Goal: Entertainment & Leisure: Consume media (video, audio)

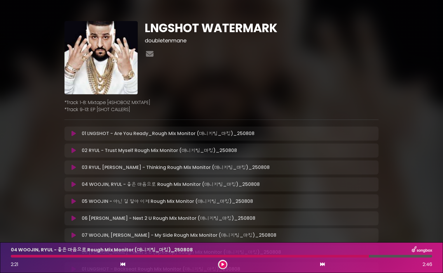
scroll to position [119, 0]
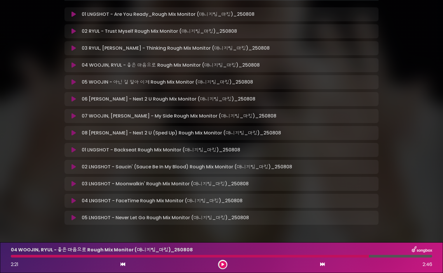
click at [324, 263] on icon at bounding box center [322, 264] width 5 height 5
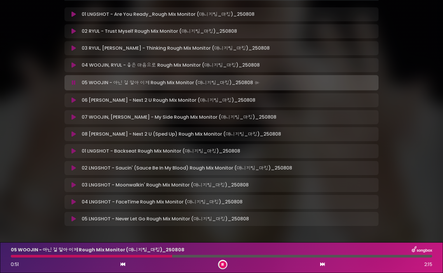
click at [157, 255] on div at bounding box center [91, 256] width 161 height 3
click at [153, 255] on div at bounding box center [85, 256] width 149 height 3
click at [150, 255] on div at bounding box center [82, 256] width 142 height 3
click at [130, 256] on div at bounding box center [222, 256] width 422 height 3
click at [145, 256] on div at bounding box center [222, 256] width 422 height 3
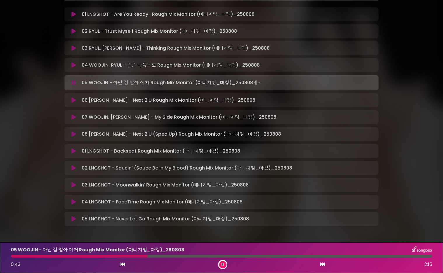
click at [137, 256] on div at bounding box center [222, 256] width 422 height 3
click at [224, 265] on icon at bounding box center [223, 264] width 2 height 4
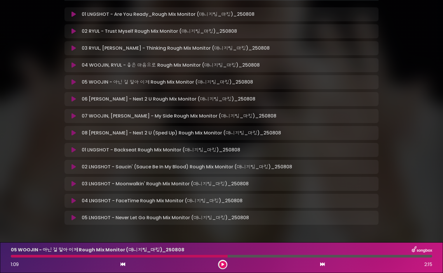
click at [225, 265] on button at bounding box center [222, 264] width 7 height 7
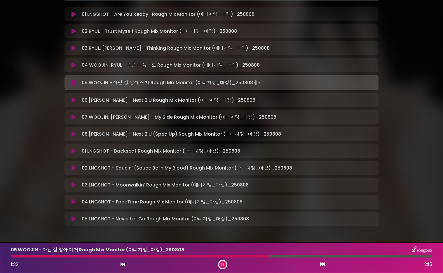
click at [269, 255] on div at bounding box center [140, 256] width 259 height 3
click at [295, 105] on div "06 [PERSON_NAME] - Next 2 U Rough Mix Monitor (매니지팀_마킹)_250808 Loading …" at bounding box center [222, 100] width 314 height 14
click at [270, 105] on div "06 [PERSON_NAME] - Next 2 U Rough Mix Monitor (매니지팀_마킹)_250808 Loading …" at bounding box center [222, 100] width 314 height 14
click at [246, 103] on div "06 [PERSON_NAME] - Next 2 U Rough Mix Monitor (매니지팀_마킹)_250808 Loading …" at bounding box center [227, 100] width 296 height 7
click at [236, 102] on p "06 [PERSON_NAME] - Next 2 U Rough Mix Monitor (매니지팀_마킹)_250808 Loading …" at bounding box center [169, 100] width 174 height 7
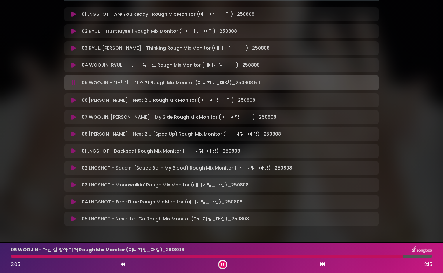
click at [323, 266] on icon at bounding box center [322, 264] width 5 height 5
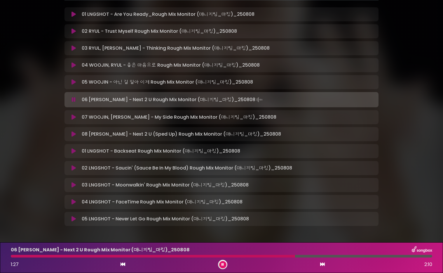
click at [185, 257] on div at bounding box center [222, 256] width 422 height 3
click at [226, 266] on div at bounding box center [222, 264] width 9 height 9
click at [223, 266] on button at bounding box center [222, 264] width 7 height 7
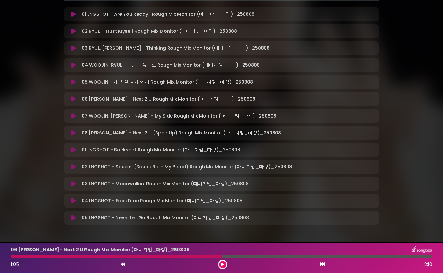
click at [224, 264] on button at bounding box center [222, 264] width 7 height 7
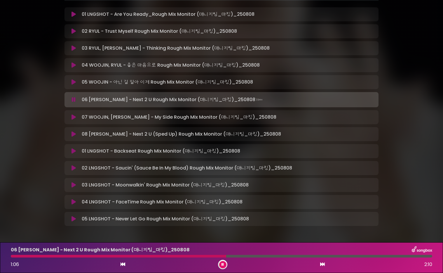
click at [295, 116] on div "07 WOOJIN, [PERSON_NAME] - My Side Rough Mix Monitor (매니지팀_마킹)_250808 L…" at bounding box center [227, 117] width 296 height 7
click at [326, 263] on div "1:08 2:10" at bounding box center [221, 264] width 429 height 9
click at [324, 264] on icon at bounding box center [322, 264] width 5 height 5
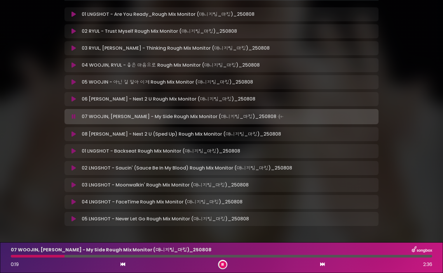
click at [47, 257] on div at bounding box center [38, 256] width 54 height 3
click at [41, 257] on div at bounding box center [26, 256] width 31 height 3
click at [107, 255] on div at bounding box center [59, 256] width 96 height 3
click at [98, 255] on div at bounding box center [61, 256] width 101 height 3
click at [112, 255] on div at bounding box center [67, 256] width 113 height 3
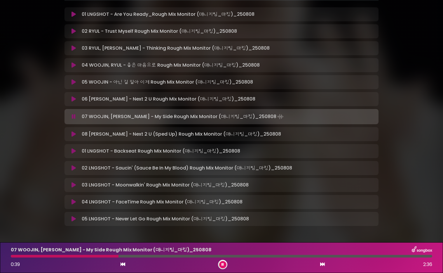
click at [111, 256] on div at bounding box center [65, 256] width 108 height 3
click at [105, 256] on div at bounding box center [65, 256] width 109 height 3
click at [97, 259] on div "07 WOOJIN, [PERSON_NAME] - My Side Rough Mix Monitor (매니지팀_마킹)_[DATE] 0…" at bounding box center [221, 257] width 429 height 23
click at [98, 255] on div at bounding box center [62, 256] width 103 height 3
click at [109, 255] on div at bounding box center [222, 256] width 422 height 3
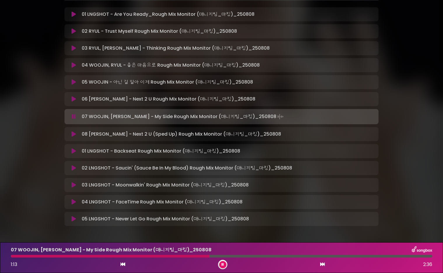
click at [195, 255] on div at bounding box center [222, 256] width 422 height 3
click at [191, 256] on div at bounding box center [124, 256] width 227 height 3
click at [198, 257] on div at bounding box center [222, 256] width 422 height 3
click at [196, 257] on div at bounding box center [107, 256] width 192 height 3
click at [189, 257] on div at bounding box center [104, 256] width 187 height 3
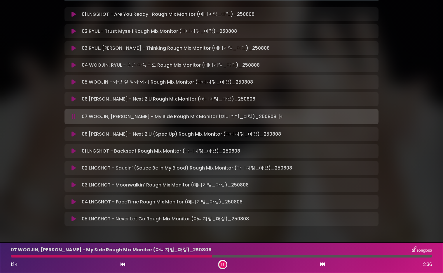
click at [193, 256] on div at bounding box center [111, 256] width 201 height 3
click at [192, 256] on div at bounding box center [222, 256] width 422 height 3
click at [224, 266] on button at bounding box center [222, 264] width 7 height 7
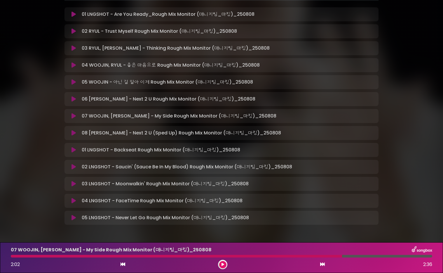
click at [281, 254] on div "07 WOOJIN, [PERSON_NAME] - My Side Rough Mix Monitor (매니지팀_마킹)_[DATE] 2…" at bounding box center [221, 257] width 429 height 23
click at [224, 264] on button at bounding box center [222, 264] width 7 height 7
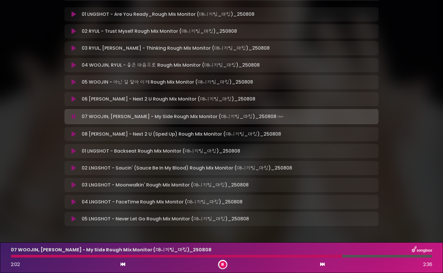
click at [247, 256] on div at bounding box center [176, 256] width 331 height 3
click at [270, 257] on div at bounding box center [222, 256] width 422 height 3
click at [224, 265] on button at bounding box center [222, 264] width 7 height 7
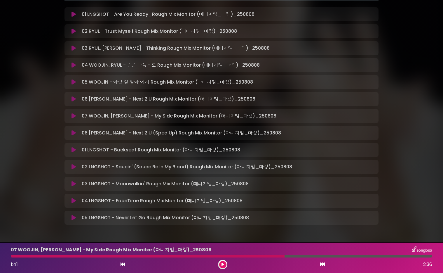
click at [224, 265] on button at bounding box center [222, 264] width 7 height 7
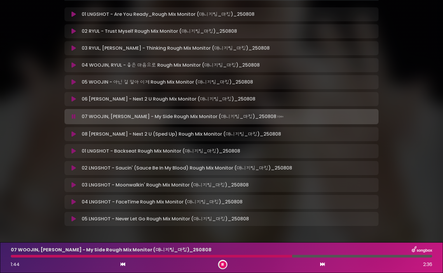
click at [286, 255] on div at bounding box center [151, 256] width 281 height 3
click at [224, 265] on button at bounding box center [222, 264] width 7 height 7
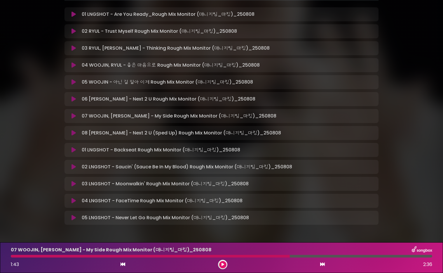
click at [220, 263] on button at bounding box center [222, 264] width 7 height 7
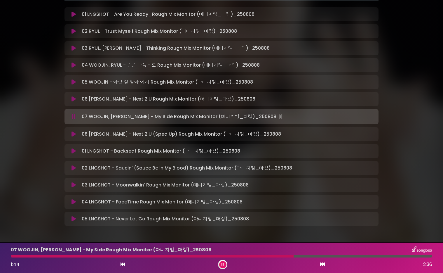
click at [345, 255] on div at bounding box center [222, 256] width 422 height 3
click at [330, 256] on div at bounding box center [180, 256] width 338 height 3
click at [307, 257] on div "07 WOOJIN, [PERSON_NAME] - My Side Rough Mix Monitor (매니지팀_마킹)_[DATE] 2…" at bounding box center [221, 257] width 429 height 23
click at [301, 256] on div at bounding box center [222, 256] width 422 height 3
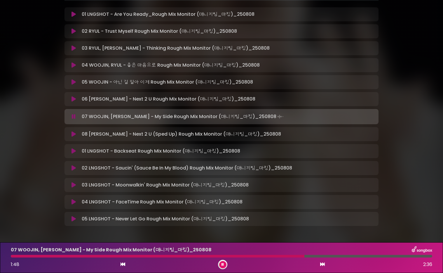
click at [321, 256] on div at bounding box center [222, 256] width 422 height 3
click at [261, 257] on div at bounding box center [171, 256] width 320 height 3
click at [252, 256] on div at bounding box center [139, 256] width 256 height 3
click at [209, 257] on div at bounding box center [222, 256] width 422 height 3
click at [202, 257] on div at bounding box center [222, 256] width 422 height 3
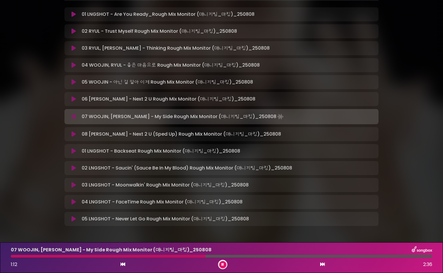
click at [200, 257] on div at bounding box center [222, 256] width 422 height 3
click at [196, 257] on div at bounding box center [106, 256] width 190 height 3
click at [187, 257] on div "07 WOOJIN, [PERSON_NAME] - My Side Rough Mix Monitor (매니지팀_마킹)_[DATE] 1…" at bounding box center [221, 257] width 429 height 23
click at [195, 257] on div at bounding box center [222, 256] width 422 height 3
click at [224, 265] on icon at bounding box center [223, 264] width 2 height 4
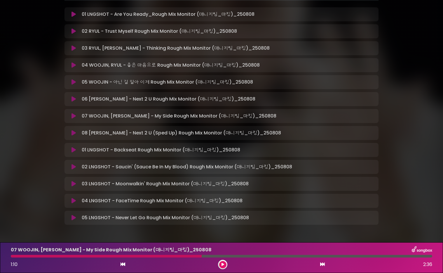
click at [180, 255] on div at bounding box center [106, 256] width 191 height 3
click at [194, 255] on div at bounding box center [106, 256] width 191 height 3
click at [186, 255] on div at bounding box center [106, 256] width 191 height 3
click at [220, 262] on button at bounding box center [222, 264] width 7 height 7
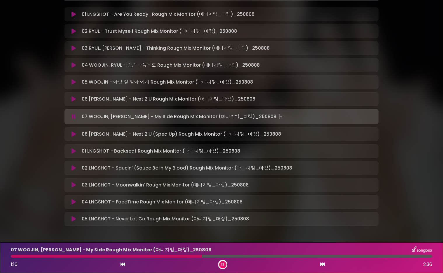
click at [223, 264] on icon at bounding box center [223, 264] width 2 height 4
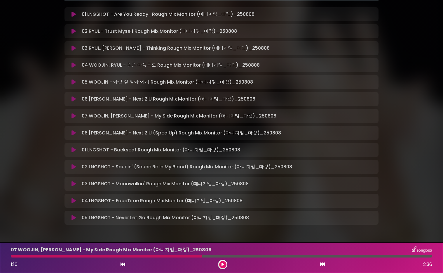
click at [321, 266] on icon at bounding box center [322, 264] width 5 height 5
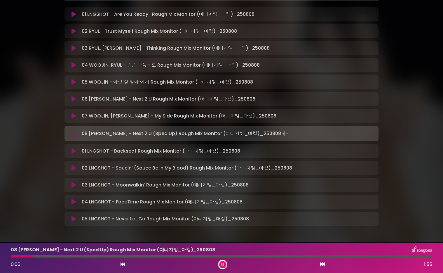
click at [328, 267] on div "0:06 1:55" at bounding box center [221, 264] width 429 height 9
click at [321, 265] on icon at bounding box center [322, 264] width 5 height 5
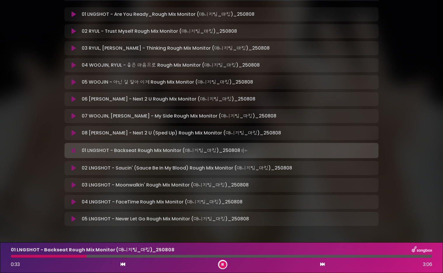
click at [224, 263] on icon at bounding box center [223, 264] width 2 height 4
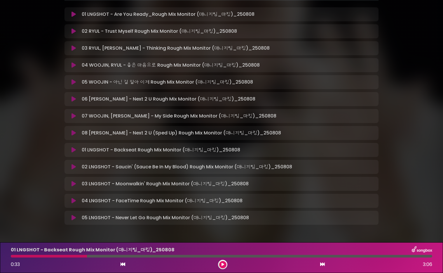
click at [225, 263] on button at bounding box center [222, 264] width 7 height 7
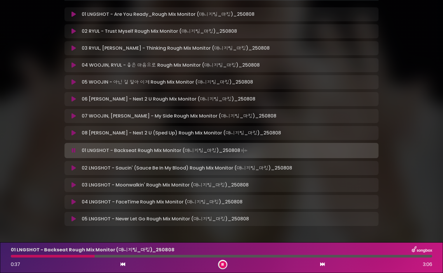
click at [81, 257] on div at bounding box center [222, 256] width 422 height 3
click at [76, 257] on div at bounding box center [51, 256] width 81 height 3
click at [225, 263] on button at bounding box center [222, 264] width 7 height 7
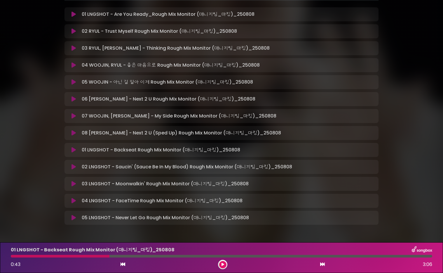
click at [224, 263] on icon at bounding box center [223, 264] width 3 height 4
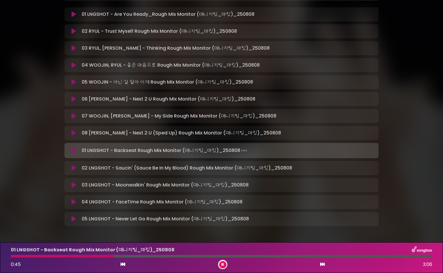
click at [103, 255] on div at bounding box center [222, 256] width 422 height 3
click at [100, 255] on div at bounding box center [61, 256] width 100 height 3
click at [148, 254] on div "01 LNGSHOT - Backseat Rough Mix Monitor (매니지팀_마킹)_[DATE] 1:06 3:06" at bounding box center [221, 257] width 429 height 23
click at [142, 255] on div at bounding box center [222, 256] width 422 height 3
click at [146, 255] on div at bounding box center [84, 256] width 146 height 3
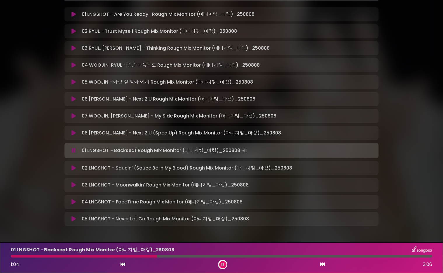
click at [149, 255] on div at bounding box center [84, 256] width 146 height 3
click at [140, 256] on div at bounding box center [222, 256] width 422 height 3
click at [140, 256] on div at bounding box center [83, 256] width 144 height 3
click at [223, 265] on icon at bounding box center [223, 264] width 2 height 4
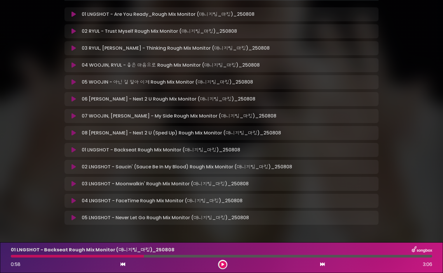
click at [127, 256] on div at bounding box center [77, 256] width 133 height 3
click at [133, 256] on div at bounding box center [77, 256] width 133 height 3
click at [225, 264] on button at bounding box center [222, 264] width 7 height 7
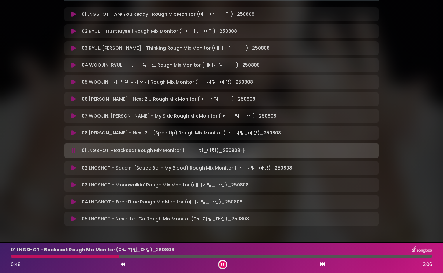
click at [119, 256] on div at bounding box center [222, 256] width 422 height 3
click at [225, 263] on button at bounding box center [222, 264] width 7 height 7
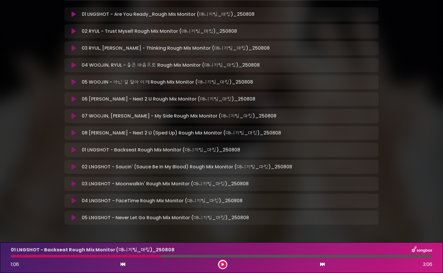
click at [225, 263] on button at bounding box center [222, 264] width 7 height 7
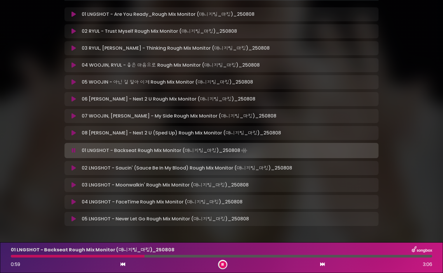
click at [145, 255] on div at bounding box center [222, 256] width 422 height 3
click at [135, 255] on div at bounding box center [222, 256] width 422 height 3
click at [223, 265] on icon at bounding box center [223, 264] width 2 height 4
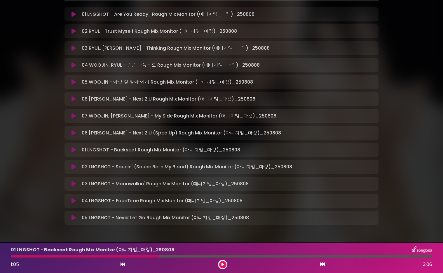
click at [224, 262] on button at bounding box center [222, 264] width 7 height 7
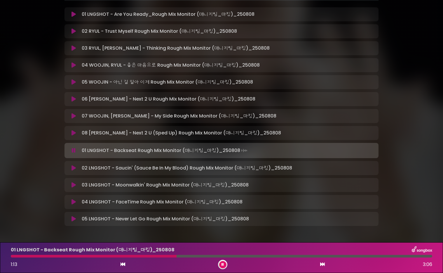
click at [162, 254] on div "01 LNGSHOT - Backseat Rough Mix Monitor (매니지팀_마킹)_[DATE] 1:13 3:06" at bounding box center [221, 257] width 429 height 23
click at [161, 257] on div "01 LNGSHOT - Backseat Rough Mix Monitor (매니지팀_마킹)_[DATE] 1:06 3:06" at bounding box center [221, 257] width 429 height 23
click at [149, 257] on div at bounding box center [88, 256] width 155 height 3
click at [145, 257] on div at bounding box center [83, 256] width 145 height 3
click at [140, 255] on div at bounding box center [84, 256] width 146 height 3
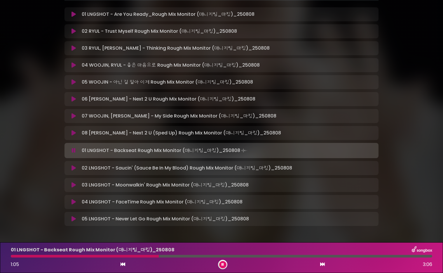
click at [140, 257] on div at bounding box center [85, 256] width 148 height 3
click at [162, 256] on div at bounding box center [222, 256] width 422 height 3
click at [161, 256] on div at bounding box center [87, 256] width 152 height 3
click at [158, 256] on div at bounding box center [222, 256] width 422 height 3
click at [224, 266] on button at bounding box center [222, 264] width 7 height 7
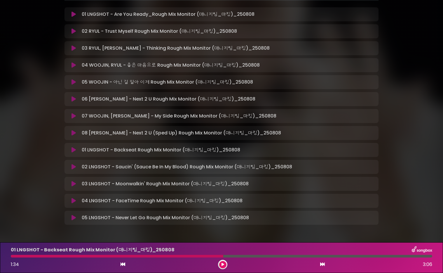
click at [180, 255] on div at bounding box center [117, 256] width 213 height 3
click at [189, 255] on div at bounding box center [117, 256] width 213 height 3
click at [223, 262] on button at bounding box center [222, 264] width 7 height 7
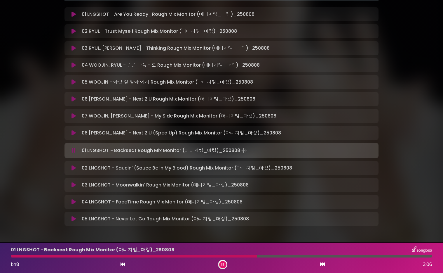
click at [223, 267] on button at bounding box center [222, 264] width 7 height 7
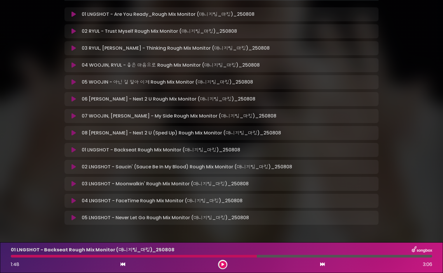
click at [245, 257] on div at bounding box center [134, 256] width 246 height 3
click at [245, 256] on div at bounding box center [134, 256] width 246 height 3
click at [227, 261] on div "1:48 3:06" at bounding box center [221, 264] width 429 height 9
click at [222, 264] on icon at bounding box center [223, 264] width 3 height 4
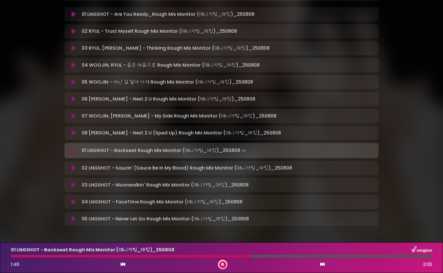
click at [222, 265] on icon at bounding box center [223, 264] width 2 height 4
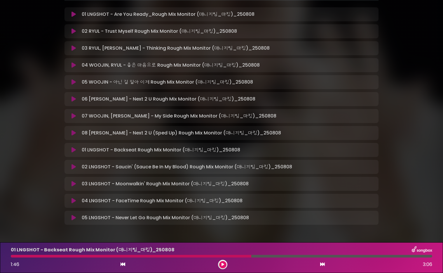
click at [221, 265] on button at bounding box center [222, 264] width 7 height 7
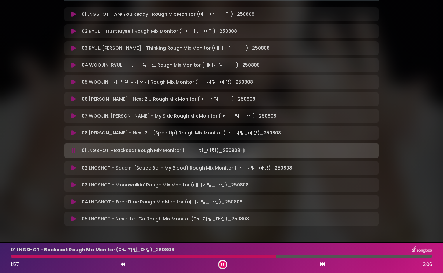
click at [236, 256] on div at bounding box center [144, 256] width 266 height 3
click at [224, 265] on button at bounding box center [222, 264] width 7 height 7
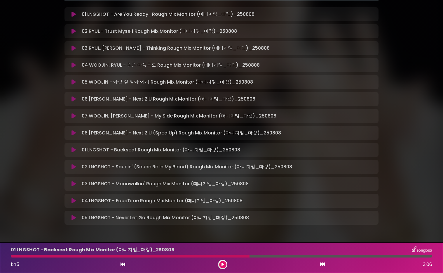
click at [201, 255] on div at bounding box center [130, 256] width 239 height 3
click at [204, 252] on div "01 LNGSHOT - Backseat Rough Mix Monitor (매니지팀_마킹)_250808" at bounding box center [221, 250] width 429 height 8
click at [205, 253] on div "01 LNGSHOT - Backseat Rough Mix Monitor (매니지팀_마킹)_250808" at bounding box center [221, 250] width 429 height 8
click at [205, 255] on div at bounding box center [130, 256] width 239 height 3
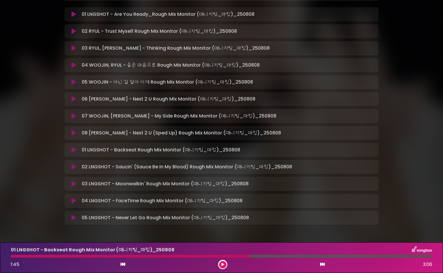
click at [217, 262] on div "1:45 3:06" at bounding box center [221, 264] width 429 height 9
click at [223, 264] on icon at bounding box center [223, 264] width 3 height 4
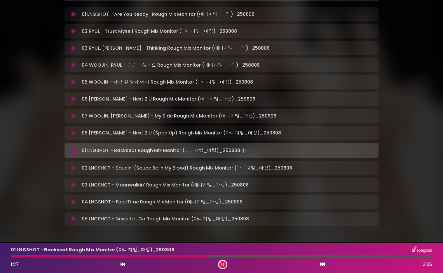
click at [224, 255] on div at bounding box center [222, 256] width 422 height 3
click at [221, 264] on button at bounding box center [222, 264] width 7 height 7
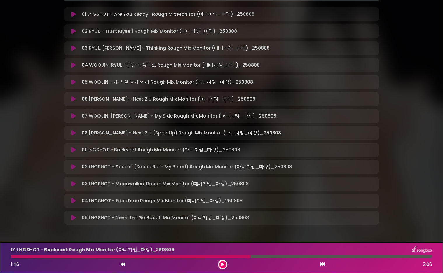
click at [241, 256] on div at bounding box center [131, 256] width 240 height 3
click at [236, 256] on div at bounding box center [131, 256] width 240 height 3
click at [223, 263] on icon at bounding box center [223, 264] width 3 height 4
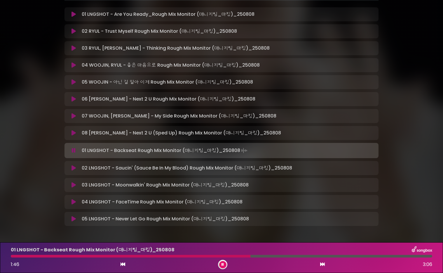
click at [222, 264] on icon at bounding box center [223, 264] width 2 height 4
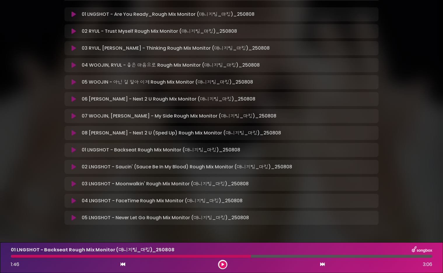
click at [245, 255] on div at bounding box center [131, 256] width 240 height 3
click at [220, 263] on button at bounding box center [222, 264] width 7 height 7
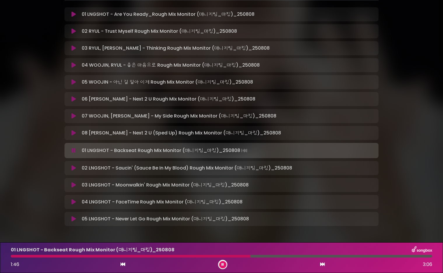
click at [222, 264] on icon at bounding box center [223, 264] width 2 height 4
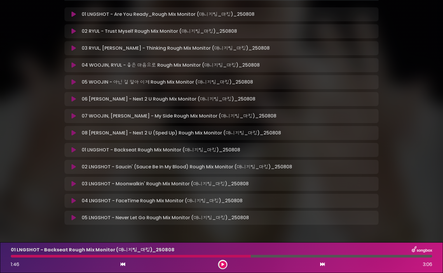
click at [219, 264] on div at bounding box center [222, 264] width 9 height 9
click at [222, 264] on icon at bounding box center [223, 264] width 3 height 4
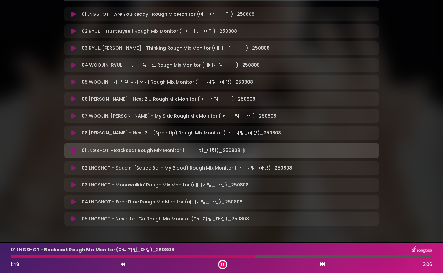
click at [225, 264] on button at bounding box center [222, 264] width 7 height 7
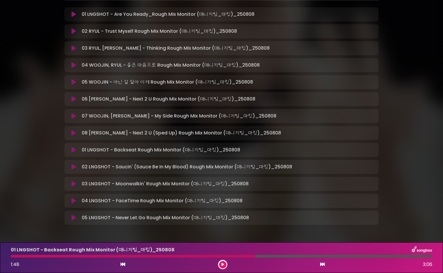
click at [223, 263] on icon at bounding box center [223, 264] width 3 height 4
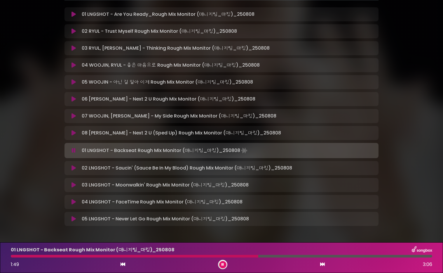
click at [245, 255] on div at bounding box center [222, 256] width 422 height 3
click at [220, 267] on div at bounding box center [222, 264] width 9 height 9
click at [222, 264] on icon at bounding box center [223, 264] width 2 height 4
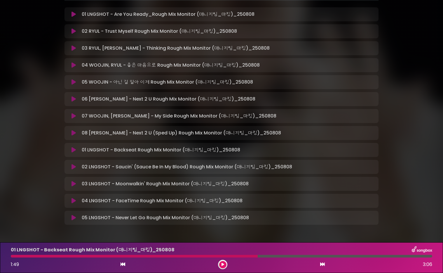
click at [222, 264] on icon at bounding box center [223, 264] width 3 height 4
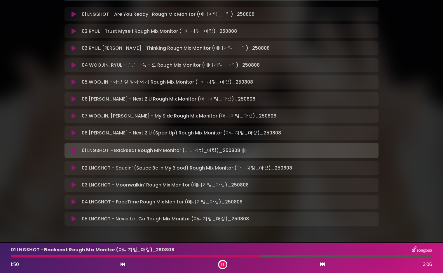
click at [221, 264] on button at bounding box center [222, 264] width 7 height 7
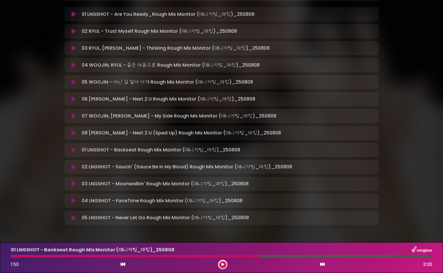
click at [233, 257] on div "01 LNGSHOT - Backseat Rough Mix Monitor (매니지팀_마킹)_[DATE] 1:50 3:06" at bounding box center [221, 257] width 429 height 23
click at [233, 255] on div at bounding box center [135, 256] width 249 height 3
click at [223, 264] on icon at bounding box center [223, 264] width 3 height 4
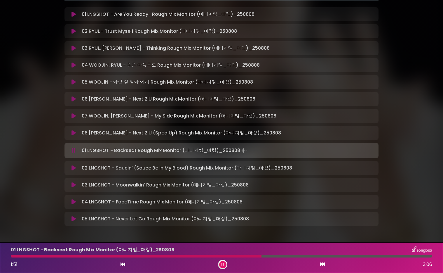
click at [222, 265] on icon at bounding box center [223, 264] width 2 height 4
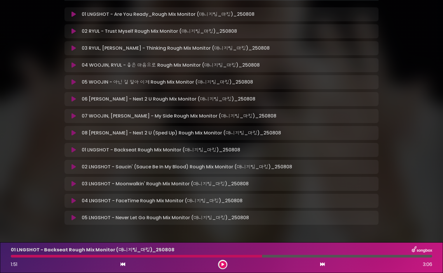
click at [225, 266] on button at bounding box center [222, 264] width 7 height 7
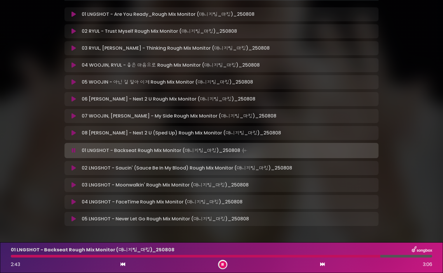
click at [257, 255] on div at bounding box center [222, 256] width 422 height 3
click at [238, 256] on div at bounding box center [136, 256] width 250 height 3
click at [224, 265] on button at bounding box center [222, 264] width 7 height 7
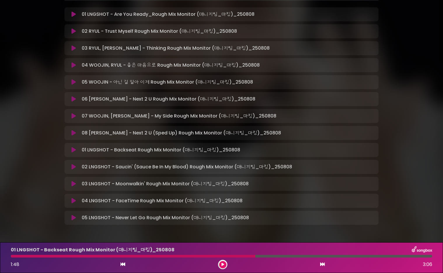
click at [150, 257] on div "01 LNGSHOT - Backseat Rough Mix Monitor (매니지팀_마킹)_[DATE] 1:48 3:06" at bounding box center [221, 257] width 429 height 23
click at [149, 257] on div at bounding box center [133, 256] width 245 height 3
click at [143, 254] on div "01 LNGSHOT - Backseat Rough Mix Monitor (매니지팀_마킹)_[DATE] 1:48 3:06" at bounding box center [221, 257] width 429 height 23
click at [142, 255] on div at bounding box center [133, 256] width 245 height 3
click at [225, 263] on button at bounding box center [222, 264] width 7 height 7
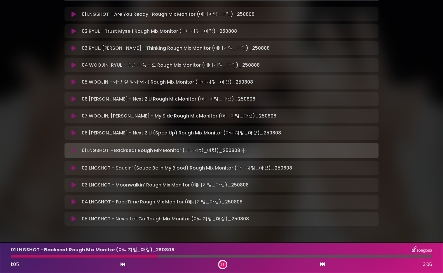
click at [140, 257] on div "01 LNGSHOT - Backseat Rough Mix Monitor (매니지팀_마킹)_[DATE] 1:05 3:06" at bounding box center [221, 257] width 429 height 23
click at [140, 256] on div at bounding box center [222, 256] width 422 height 3
click at [133, 257] on div at bounding box center [222, 256] width 422 height 3
click at [223, 266] on icon at bounding box center [223, 264] width 2 height 4
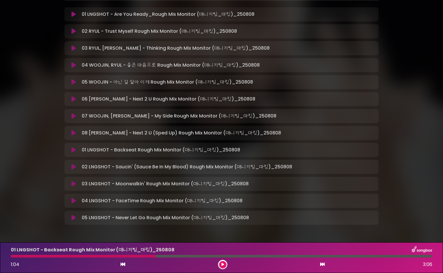
click at [150, 259] on div "01 LNGSHOT - Backseat Rough Mix Monitor (매니지팀_마킹)_[DATE] 1:04 3:06" at bounding box center [221, 257] width 429 height 23
click at [145, 258] on div "01 LNGSHOT - Backseat Rough Mix Monitor (매니지팀_마킹)_[DATE] 1:04 3:06" at bounding box center [221, 257] width 429 height 23
click at [146, 257] on div "01 LNGSHOT - Backseat Rough Mix Monitor (매니지팀_마킹)_[DATE] 1:04 3:06" at bounding box center [221, 257] width 429 height 23
click at [147, 257] on div "01 LNGSHOT - Backseat Rough Mix Monitor (매니지팀_마킹)_[DATE] 1:04 3:06" at bounding box center [221, 257] width 429 height 23
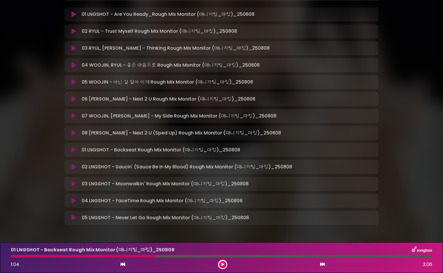
click at [224, 265] on icon at bounding box center [223, 264] width 3 height 4
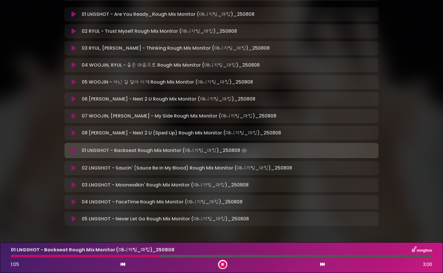
click at [137, 255] on div at bounding box center [222, 256] width 422 height 3
click at [224, 267] on button at bounding box center [222, 264] width 7 height 7
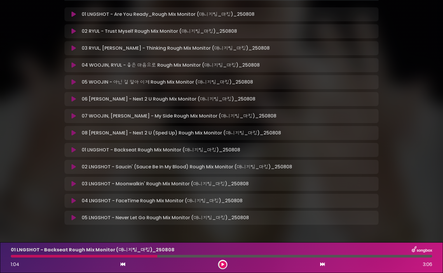
click at [224, 264] on icon at bounding box center [223, 264] width 3 height 4
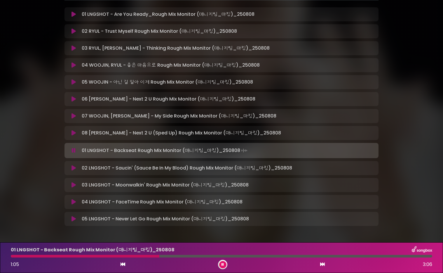
click at [222, 264] on icon at bounding box center [223, 264] width 2 height 4
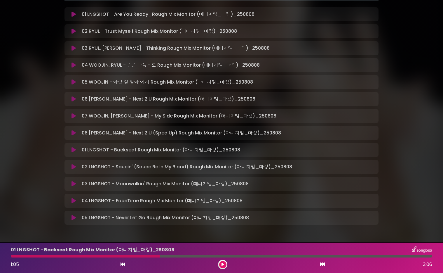
click at [287, 258] on div "01 LNGSHOT - Backseat Rough Mix Monitor (매니지팀_마킹)_[DATE] 1:05 3:06" at bounding box center [221, 257] width 429 height 23
click at [289, 256] on div at bounding box center [222, 256] width 422 height 3
click at [260, 256] on div at bounding box center [222, 256] width 422 height 3
click at [226, 266] on div at bounding box center [222, 264] width 9 height 9
click at [222, 264] on icon at bounding box center [223, 264] width 3 height 4
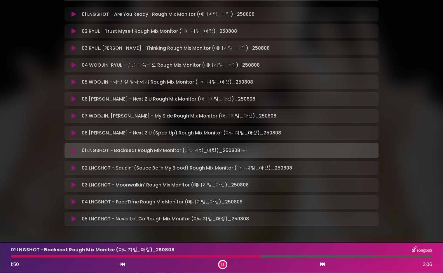
click at [219, 261] on button at bounding box center [222, 264] width 7 height 7
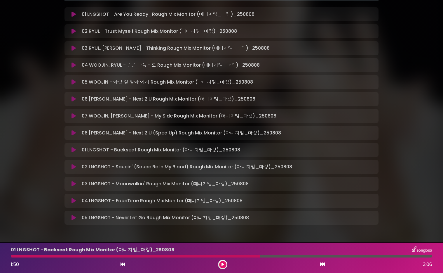
click at [219, 261] on button at bounding box center [222, 264] width 7 height 7
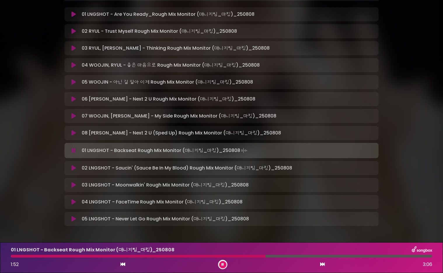
click at [240, 256] on div at bounding box center [138, 256] width 255 height 3
click at [224, 255] on div at bounding box center [222, 256] width 422 height 3
click at [240, 256] on div at bounding box center [222, 256] width 422 height 3
click at [225, 264] on button at bounding box center [222, 264] width 7 height 7
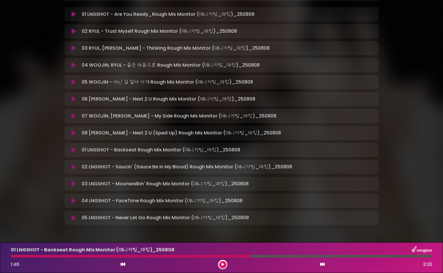
click at [253, 256] on div at bounding box center [222, 256] width 422 height 3
click at [240, 256] on div at bounding box center [131, 256] width 240 height 3
click at [222, 263] on icon at bounding box center [223, 264] width 3 height 4
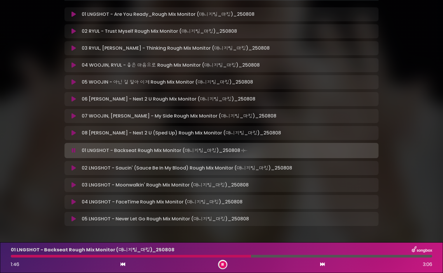
click at [224, 265] on button at bounding box center [222, 264] width 7 height 7
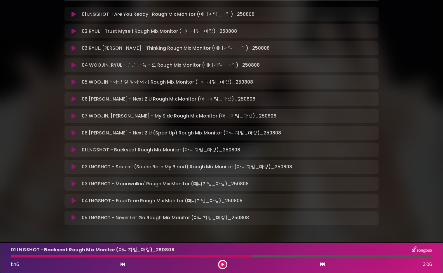
click at [249, 256] on div at bounding box center [131, 256] width 241 height 3
click at [244, 256] on div at bounding box center [131, 256] width 241 height 3
click at [222, 268] on button at bounding box center [222, 264] width 7 height 7
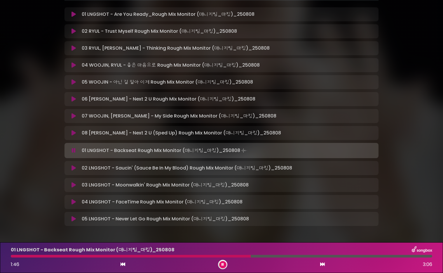
click at [222, 267] on button at bounding box center [222, 264] width 7 height 7
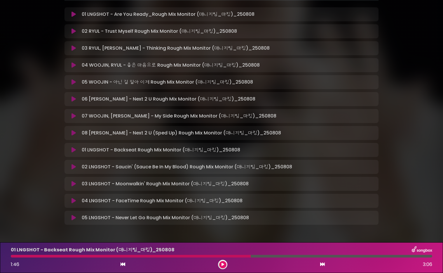
click at [222, 265] on icon at bounding box center [223, 264] width 3 height 4
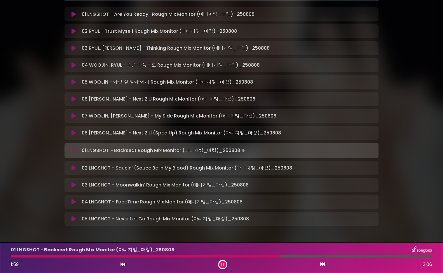
click at [318, 171] on div "02 LNGSHOT - Saucin' (Sauce Be In My Blood) Rough Mix Monitor (매니지팀_마킹)…" at bounding box center [227, 167] width 296 height 7
click at [302, 168] on div "02 LNGSHOT - Saucin' (Sauce Be In My Blood) Rough Mix Monitor (매니지팀_마킹)…" at bounding box center [227, 167] width 296 height 7
click at [323, 262] on icon at bounding box center [322, 264] width 5 height 5
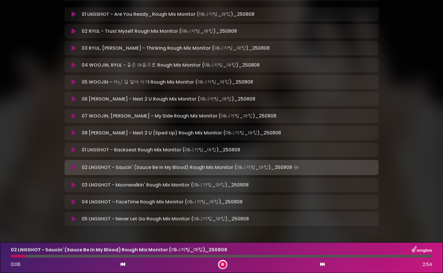
click at [410, 197] on div "LNGSHOT WATERMARK doubletenmane" at bounding box center [221, 62] width 385 height 348
click at [124, 264] on icon at bounding box center [123, 264] width 5 height 5
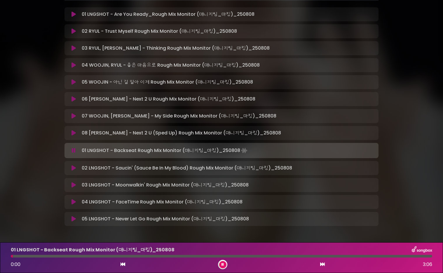
click at [324, 264] on icon at bounding box center [322, 264] width 5 height 5
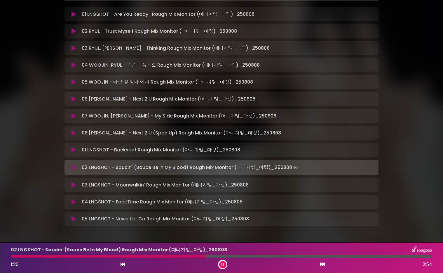
click at [189, 256] on div at bounding box center [108, 256] width 195 height 3
click at [258, 255] on div at bounding box center [222, 256] width 422 height 3
click at [251, 256] on div at bounding box center [222, 256] width 422 height 3
click at [283, 255] on div at bounding box center [222, 256] width 422 height 3
click at [281, 255] on div at bounding box center [151, 256] width 280 height 3
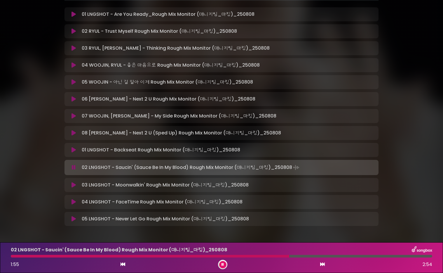
click at [275, 256] on div at bounding box center [150, 256] width 279 height 3
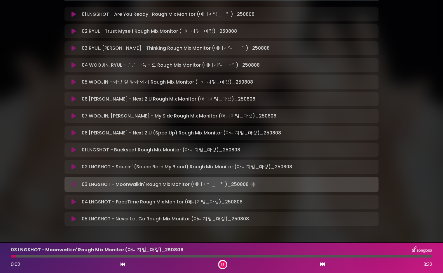
click at [222, 263] on icon at bounding box center [223, 264] width 2 height 4
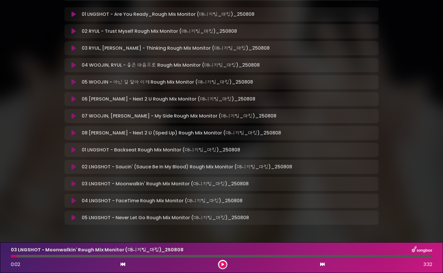
click at [225, 263] on button at bounding box center [222, 264] width 7 height 7
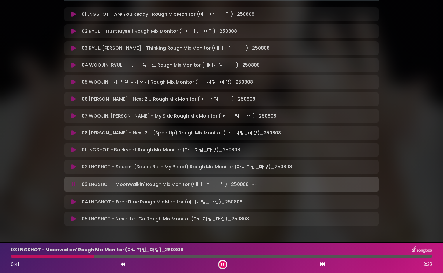
click at [71, 256] on div at bounding box center [53, 256] width 84 height 3
click at [71, 256] on div at bounding box center [222, 256] width 422 height 3
click at [230, 263] on div "0:38 3:32" at bounding box center [221, 264] width 429 height 9
click at [225, 264] on button at bounding box center [222, 264] width 7 height 7
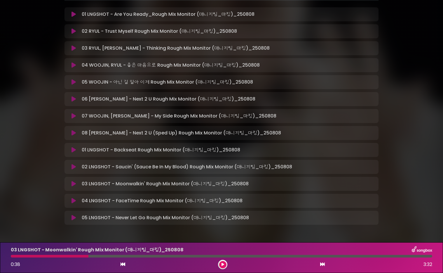
click at [225, 264] on button at bounding box center [222, 264] width 7 height 7
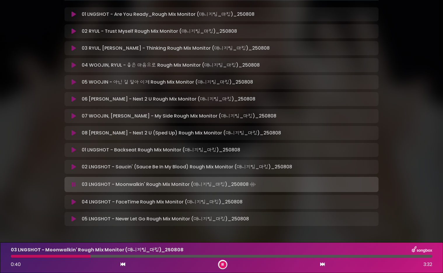
click at [52, 255] on div at bounding box center [222, 256] width 422 height 3
click at [47, 256] on div at bounding box center [32, 256] width 43 height 3
click at [218, 255] on div at bounding box center [121, 256] width 220 height 3
click at [211, 256] on div at bounding box center [222, 256] width 422 height 3
click at [199, 256] on div at bounding box center [112, 256] width 203 height 3
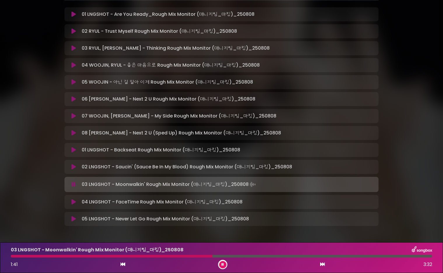
click at [151, 257] on div at bounding box center [112, 256] width 202 height 3
click at [231, 255] on div at bounding box center [222, 256] width 422 height 3
click at [232, 256] on div at bounding box center [222, 256] width 422 height 3
click at [215, 257] on div at bounding box center [113, 256] width 205 height 3
click at [225, 264] on button at bounding box center [222, 264] width 7 height 7
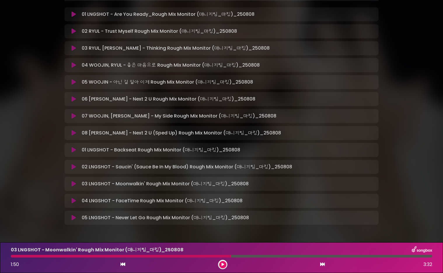
click at [225, 264] on button at bounding box center [222, 264] width 7 height 7
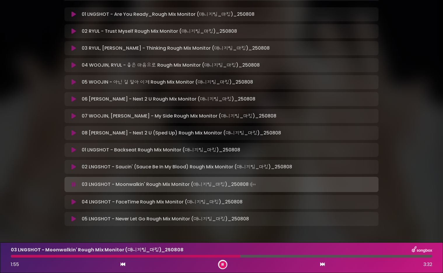
click at [210, 257] on div at bounding box center [125, 256] width 229 height 3
click at [223, 255] on div at bounding box center [117, 256] width 213 height 3
click at [220, 255] on div at bounding box center [121, 256] width 220 height 3
click at [336, 256] on div at bounding box center [189, 256] width 356 height 3
click at [108, 258] on div "03 LNGSHOT - Moonwalkin' Rough Mix Monitor (매니지팀_마킹)_[DATE] 2:48 3:32" at bounding box center [221, 257] width 429 height 23
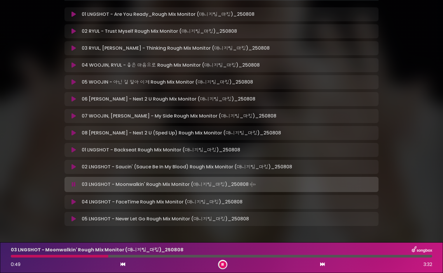
click at [108, 256] on div at bounding box center [222, 256] width 422 height 3
click at [86, 257] on div at bounding box center [222, 256] width 422 height 3
click at [78, 257] on div at bounding box center [50, 256] width 78 height 3
click at [72, 256] on div at bounding box center [222, 256] width 422 height 3
click at [57, 256] on div at bounding box center [222, 256] width 422 height 3
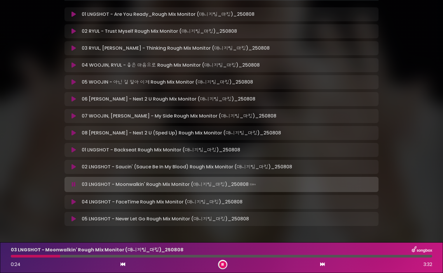
click at [55, 257] on div at bounding box center [222, 256] width 422 height 3
click at [49, 255] on div at bounding box center [222, 256] width 422 height 3
click at [52, 256] on div at bounding box center [222, 256] width 422 height 3
click at [51, 256] on div at bounding box center [222, 256] width 422 height 3
click at [225, 263] on button at bounding box center [222, 264] width 7 height 7
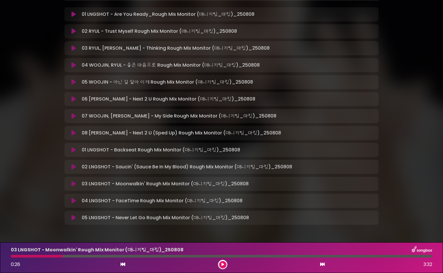
click at [190, 256] on div at bounding box center [222, 256] width 422 height 3
click at [189, 256] on div at bounding box center [222, 256] width 422 height 3
click at [224, 264] on button at bounding box center [222, 264] width 7 height 7
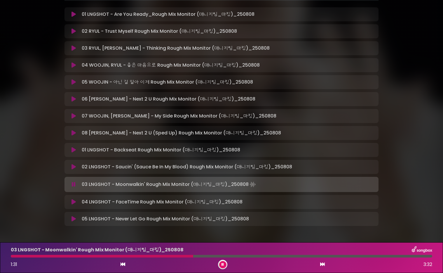
click at [172, 256] on div at bounding box center [102, 256] width 182 height 3
click at [166, 258] on div "03 LNGSHOT - Moonwalkin' Rough Mix Monitor (매니지팀_마킹)_[DATE] 1:21 3:32" at bounding box center [221, 257] width 429 height 23
click at [142, 255] on div at bounding box center [222, 256] width 422 height 3
click at [226, 264] on div at bounding box center [222, 264] width 9 height 9
click at [224, 264] on button at bounding box center [222, 264] width 7 height 7
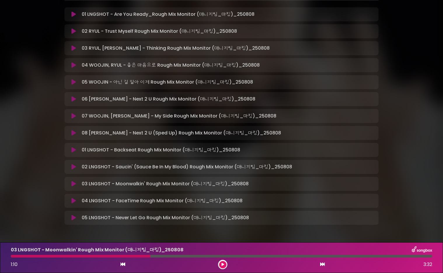
click at [321, 264] on icon at bounding box center [322, 264] width 5 height 5
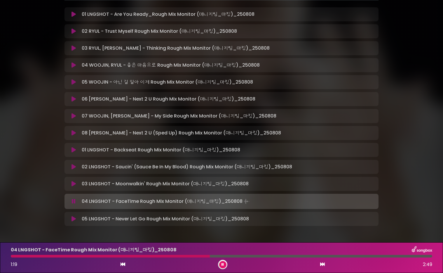
click at [225, 265] on button at bounding box center [222, 264] width 7 height 7
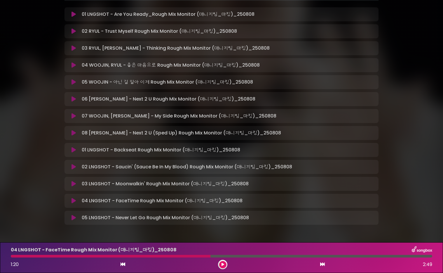
click at [224, 265] on button at bounding box center [222, 264] width 7 height 7
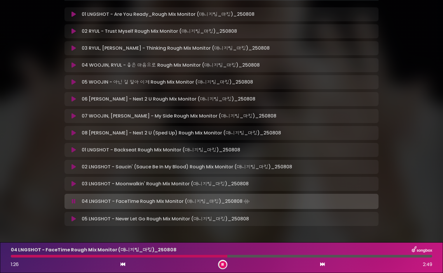
click at [223, 265] on icon at bounding box center [223, 264] width 2 height 4
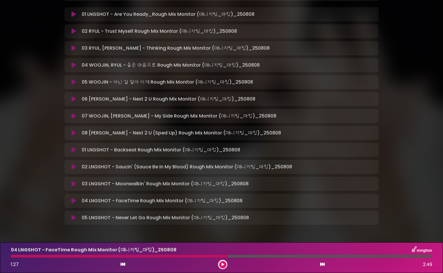
click at [222, 264] on icon at bounding box center [223, 264] width 3 height 4
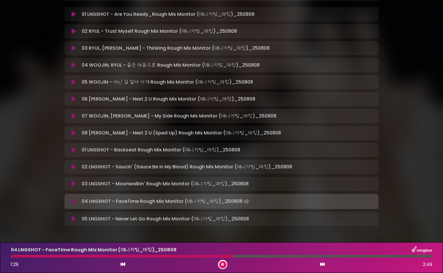
click at [217, 256] on div at bounding box center [222, 256] width 422 height 3
click at [216, 256] on div at bounding box center [222, 256] width 422 height 3
click at [273, 255] on div at bounding box center [149, 256] width 277 height 3
click at [273, 255] on div at bounding box center [222, 256] width 422 height 3
click at [274, 256] on div at bounding box center [222, 256] width 422 height 3
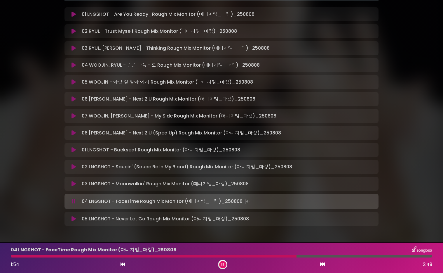
click at [269, 255] on div at bounding box center [154, 256] width 286 height 3
click at [194, 256] on div at bounding box center [102, 256] width 183 height 3
click at [190, 256] on div at bounding box center [222, 256] width 422 height 3
click at [187, 256] on div at bounding box center [103, 256] width 185 height 3
click at [225, 265] on button at bounding box center [222, 264] width 7 height 7
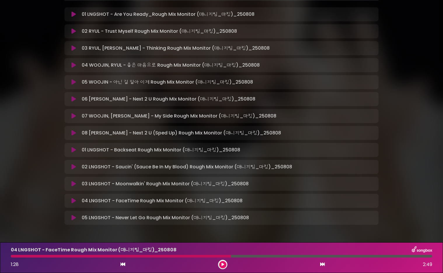
click at [218, 264] on div at bounding box center [222, 264] width 9 height 9
click at [221, 264] on button at bounding box center [222, 264] width 7 height 7
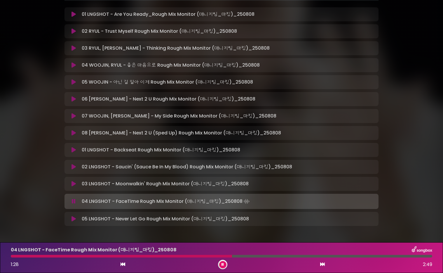
click at [323, 265] on icon at bounding box center [322, 264] width 5 height 5
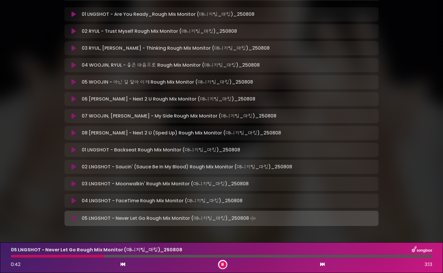
click at [94, 257] on div "05 LNGSHOT - Never Let Go Rough Mix Monitor (매니지팀_마킹)_[DATE] 0:42 3:13" at bounding box center [221, 257] width 429 height 23
click at [92, 256] on div at bounding box center [58, 256] width 94 height 3
click at [134, 256] on div at bounding box center [77, 256] width 132 height 3
click at [131, 256] on div at bounding box center [72, 256] width 123 height 3
click at [168, 255] on div at bounding box center [222, 256] width 422 height 3
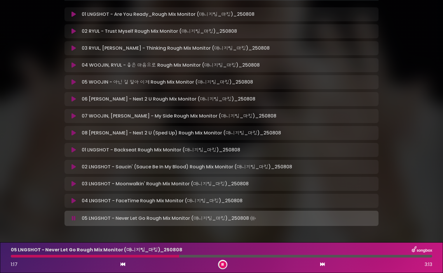
click at [158, 255] on div at bounding box center [95, 256] width 168 height 3
click at [184, 255] on div at bounding box center [222, 256] width 422 height 3
click at [180, 255] on div at bounding box center [222, 256] width 422 height 3
click at [172, 256] on div at bounding box center [222, 256] width 422 height 3
click at [163, 258] on div "05 LNGSHOT - Never Let Go Rough Mix Monitor (매니지팀_마킹)_[DATE] 1:14 3:13" at bounding box center [221, 257] width 429 height 23
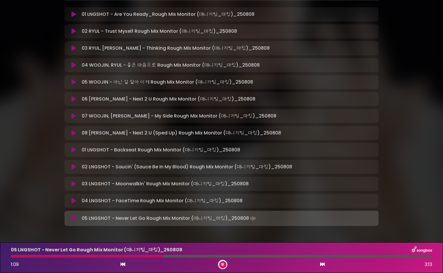
click at [163, 256] on div at bounding box center [222, 256] width 422 height 3
click at [171, 256] on div at bounding box center [222, 256] width 422 height 3
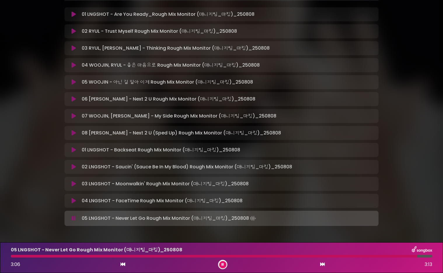
click at [224, 267] on button at bounding box center [222, 264] width 7 height 7
